Goal: Task Accomplishment & Management: Complete application form

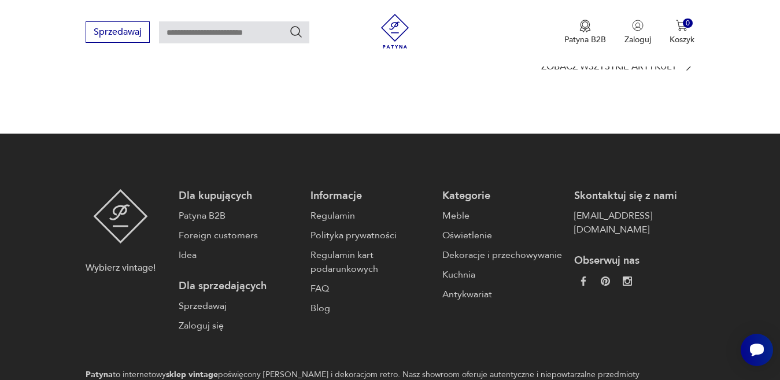
scroll to position [1691, 0]
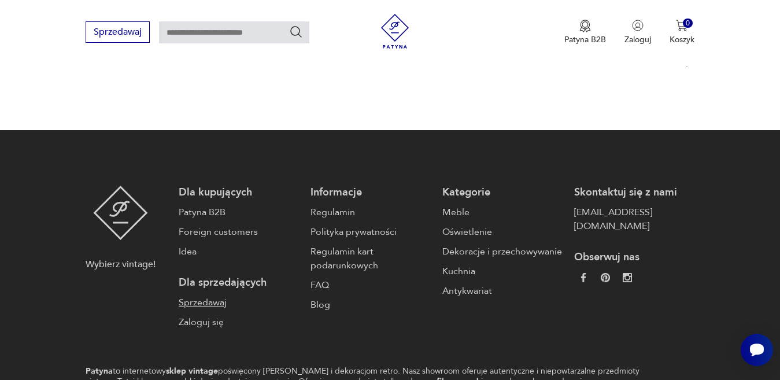
click at [219, 295] on link "Sprzedawaj" at bounding box center [239, 302] width 120 height 14
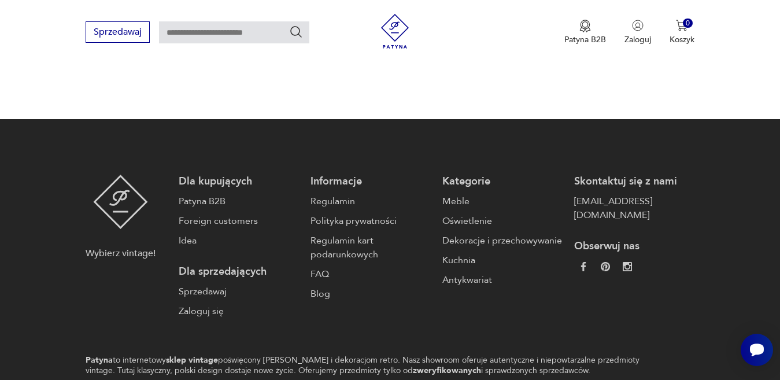
scroll to position [1072, 0]
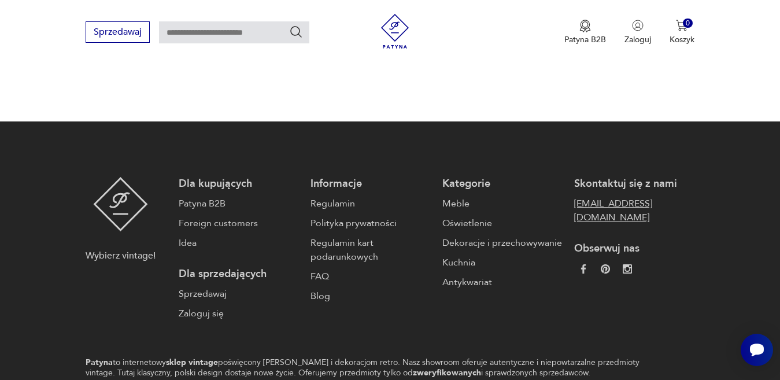
click at [621, 197] on link "[EMAIL_ADDRESS][DOMAIN_NAME]" at bounding box center [634, 211] width 120 height 28
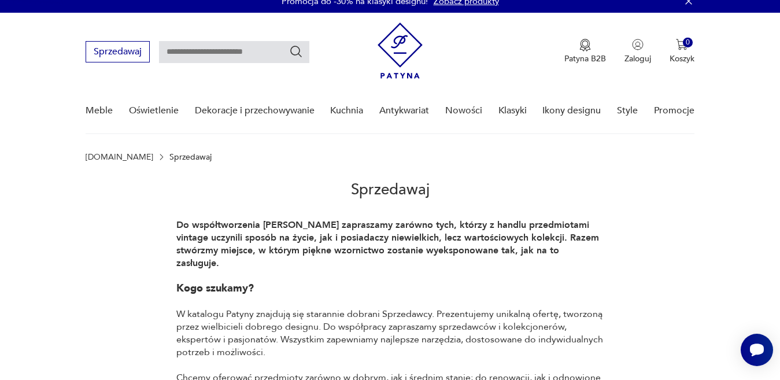
scroll to position [0, 0]
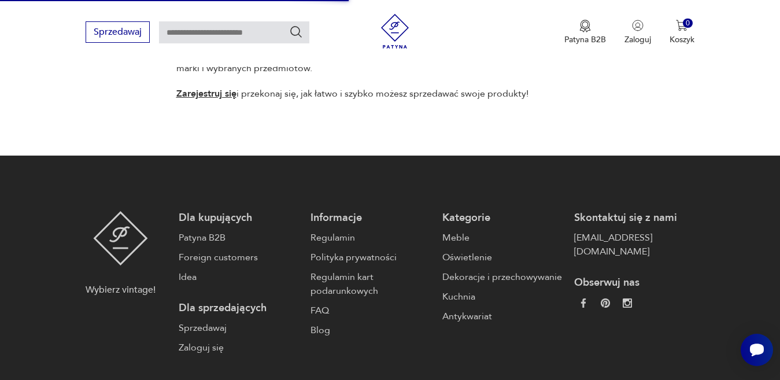
scroll to position [1031, 0]
